Goal: Task Accomplishment & Management: Use online tool/utility

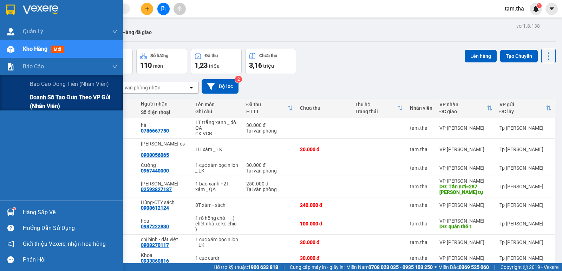
click at [48, 99] on span "Doanh số tạo đơn theo VP gửi (nhân viên)" at bounding box center [74, 102] width 88 height 18
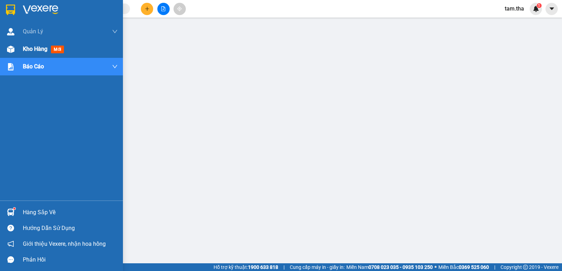
click at [2, 52] on div "Kho hàng mới" at bounding box center [61, 49] width 123 height 18
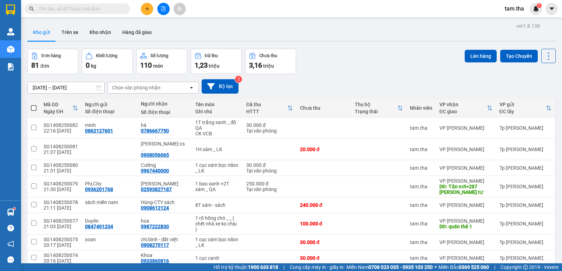
click at [145, 87] on div "Chọn văn phòng nhận" at bounding box center [136, 87] width 48 height 7
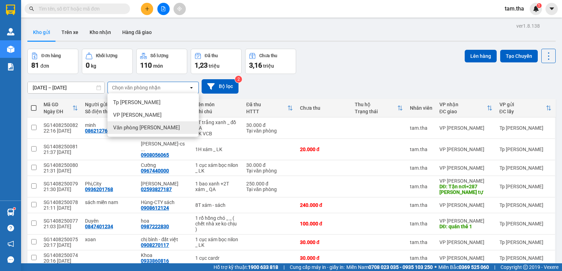
click at [165, 132] on div "Văn phòng [PERSON_NAME]" at bounding box center [152, 127] width 91 height 13
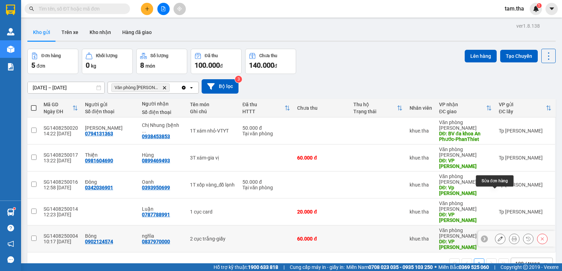
click at [497, 237] on icon at bounding box center [499, 239] width 5 height 5
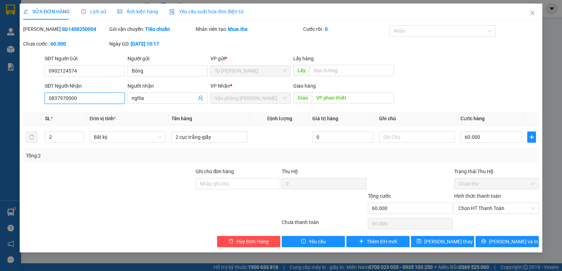
drag, startPoint x: 101, startPoint y: 97, endPoint x: 27, endPoint y: 99, distance: 74.4
click at [28, 99] on div "SĐT Người Nhận 0837970000 0837970000 Người nhận nghĩa VP Nhận * Văn phòng Phan …" at bounding box center [280, 94] width 517 height 25
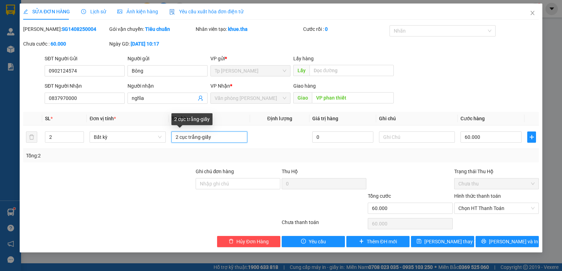
drag, startPoint x: 217, startPoint y: 138, endPoint x: 153, endPoint y: 157, distance: 66.6
click at [81, 159] on div "SL * Đơn vị tính * Tên hàng Định lượng Giá trị hàng Ghi chú Cước hàng 2 Bất kỳ …" at bounding box center [280, 137] width 515 height 51
click at [65, 29] on b "SG1408250004" at bounding box center [79, 29] width 34 height 6
copy b "SG1408250004"
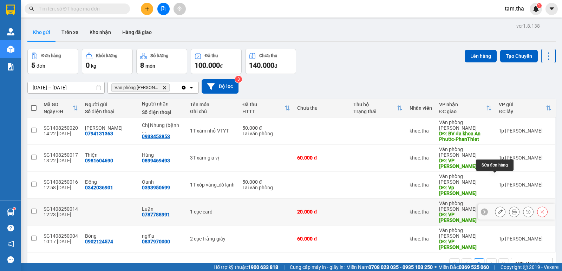
click at [497, 210] on icon at bounding box center [499, 212] width 5 height 5
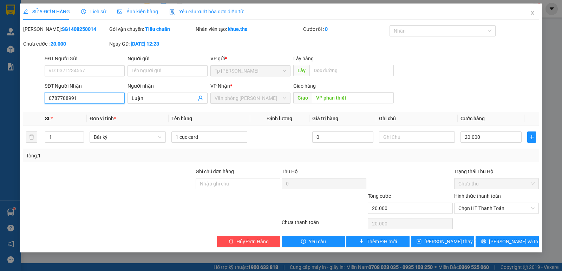
drag, startPoint x: 86, startPoint y: 98, endPoint x: 27, endPoint y: 96, distance: 59.7
click at [22, 97] on div "SĐT Người Nhận 0787788991 0787788991 Người nhận Luận VP Nhận * Văn phòng [PERSO…" at bounding box center [280, 94] width 517 height 25
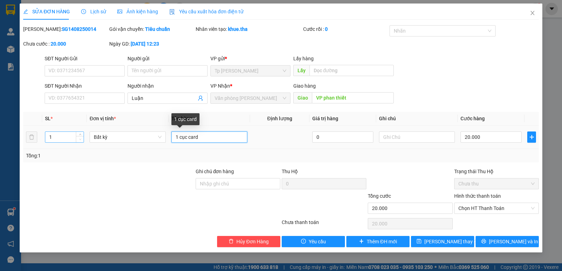
drag, startPoint x: 87, startPoint y: 138, endPoint x: 80, endPoint y: 138, distance: 7.4
click at [80, 138] on tr "1 Bất kỳ 1 cục card 0 20.000" at bounding box center [280, 138] width 515 height 24
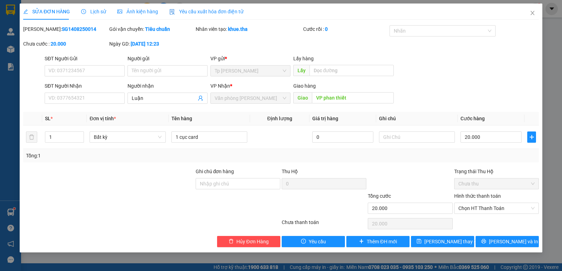
click at [67, 27] on b "SG1408250014" at bounding box center [79, 29] width 34 height 6
copy b "SG1408250014"
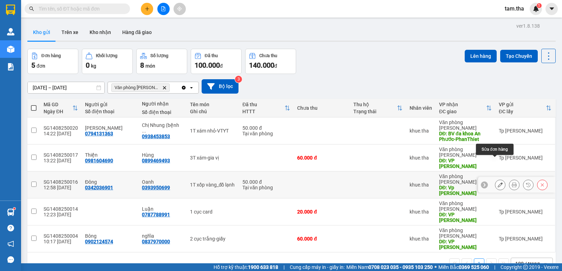
click at [497, 183] on icon at bounding box center [499, 185] width 5 height 5
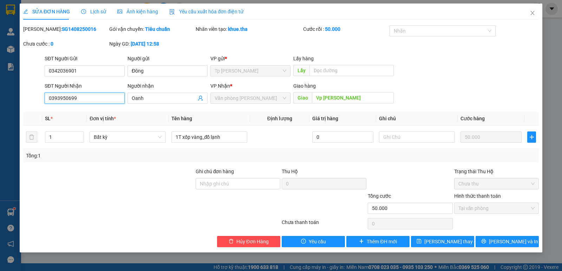
drag, startPoint x: 110, startPoint y: 100, endPoint x: 0, endPoint y: 99, distance: 109.5
click at [0, 99] on div "SỬA ĐƠN HÀNG Lịch sử Ảnh kiện hàng Yêu cầu xuất hóa đơn điện tử Total Paid Fee …" at bounding box center [281, 135] width 562 height 271
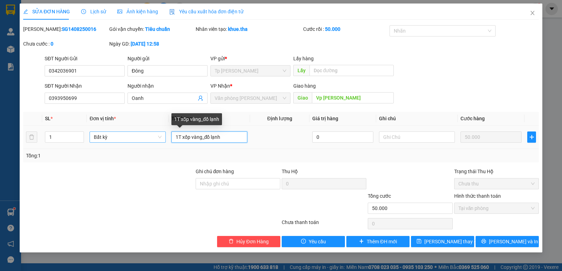
drag, startPoint x: 228, startPoint y: 137, endPoint x: 116, endPoint y: 140, distance: 112.0
click at [116, 140] on tr "1 Bất kỳ 1T xốp vàng_đồ lạnh 0 50.000" at bounding box center [280, 138] width 515 height 24
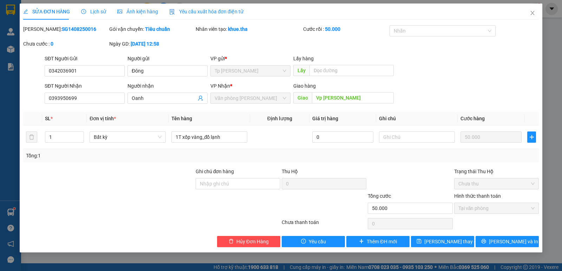
click at [65, 26] on b "SG1408250016" at bounding box center [79, 29] width 34 height 6
copy b "SG1408250016"
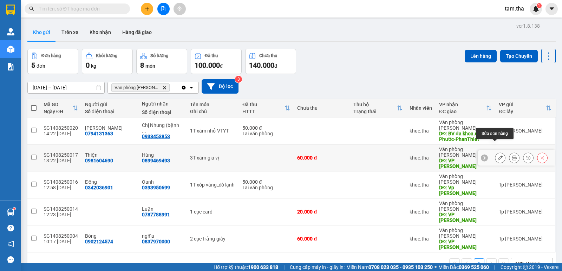
click at [497, 156] on icon at bounding box center [499, 158] width 5 height 5
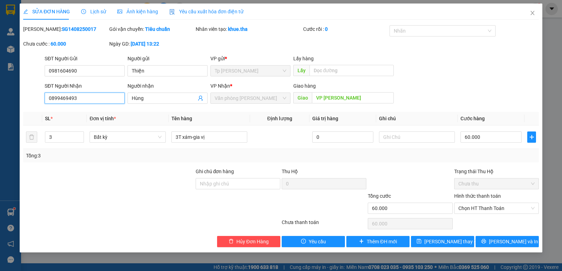
drag, startPoint x: 107, startPoint y: 94, endPoint x: 106, endPoint y: 101, distance: 6.9
click at [3, 111] on div "SỬA ĐƠN HÀNG Lịch sử Ảnh kiện hàng Yêu cầu xuất hóa đơn điện tử Total Paid Fee …" at bounding box center [281, 135] width 562 height 271
drag, startPoint x: 234, startPoint y: 145, endPoint x: 178, endPoint y: 140, distance: 55.6
click at [175, 142] on td "3T xám-gia vị" at bounding box center [209, 138] width 81 height 24
click at [62, 28] on b "SG1408250017" at bounding box center [79, 29] width 34 height 6
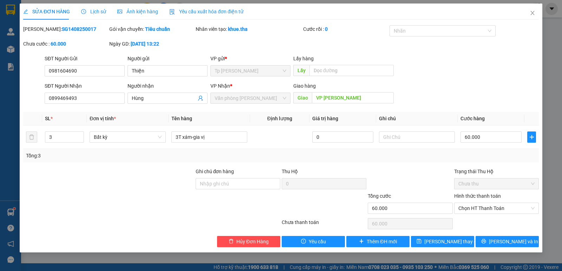
click at [62, 28] on b "SG1408250017" at bounding box center [79, 29] width 34 height 6
copy b "SG1408250017"
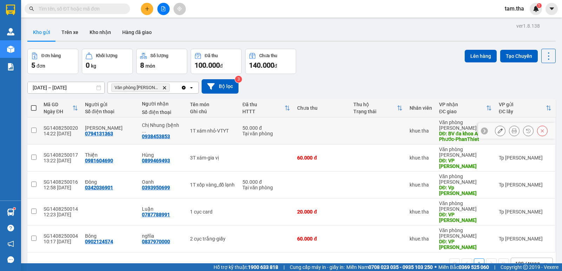
click at [497, 128] on icon at bounding box center [499, 130] width 5 height 5
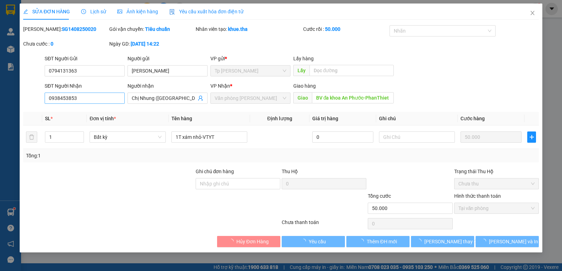
type input "0794131363"
type input "0938453853"
type input "BV đa khoa An Phước-PhanThiet"
type input "50.000"
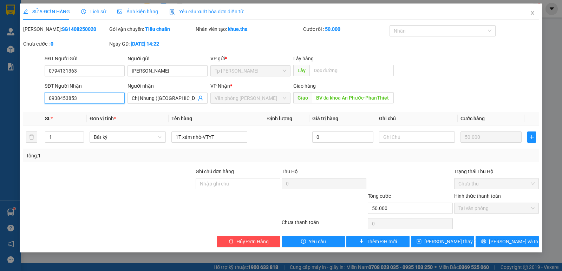
drag, startPoint x: 103, startPoint y: 99, endPoint x: 58, endPoint y: 94, distance: 44.4
click at [3, 100] on div "SỬA ĐƠN HÀNG Lịch sử Ảnh kiện hàng Yêu cầu xuất hóa đơn điện tử Total Paid Fee …" at bounding box center [281, 135] width 562 height 271
click at [234, 143] on div "1T xám nhỏ-VTYT" at bounding box center [209, 137] width 76 height 14
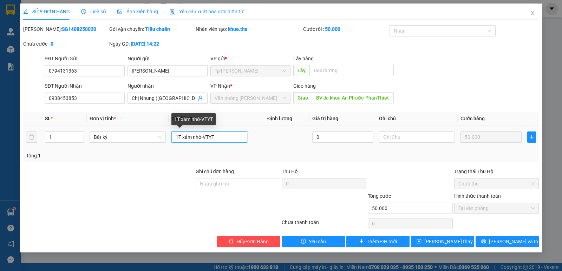
drag, startPoint x: 242, startPoint y: 137, endPoint x: 189, endPoint y: 135, distance: 53.0
click at [116, 137] on tr "1 Bất kỳ 1T xám nhỏ-VTYT 0 50.000" at bounding box center [280, 138] width 515 height 24
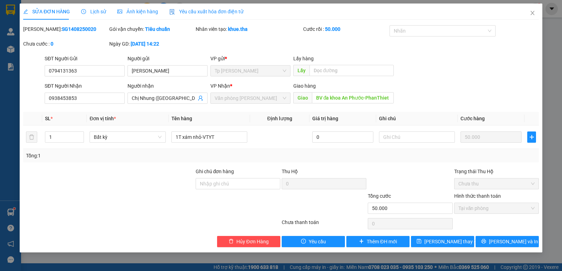
click at [62, 27] on b "SG1408250020" at bounding box center [79, 29] width 34 height 6
copy b "SG1408250020"
click at [335, 98] on input "BV đa khoa An Phước-PhanThiet" at bounding box center [353, 97] width 82 height 11
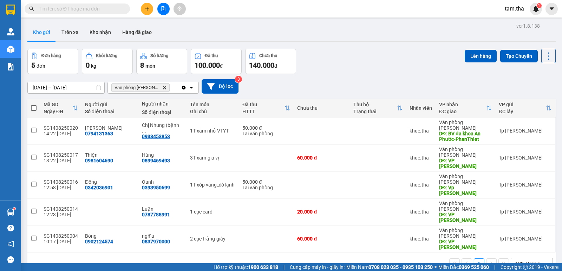
click at [184, 90] on icon "Clear all" at bounding box center [184, 88] width 6 height 6
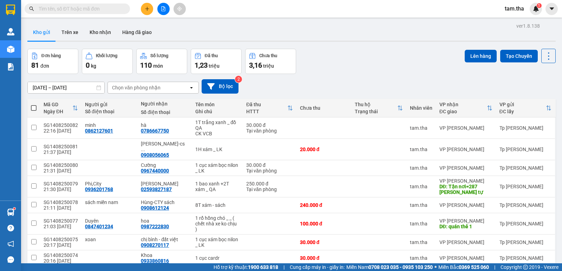
click at [509, 12] on span "tam.tha" at bounding box center [514, 8] width 31 height 9
